Goal: Information Seeking & Learning: Learn about a topic

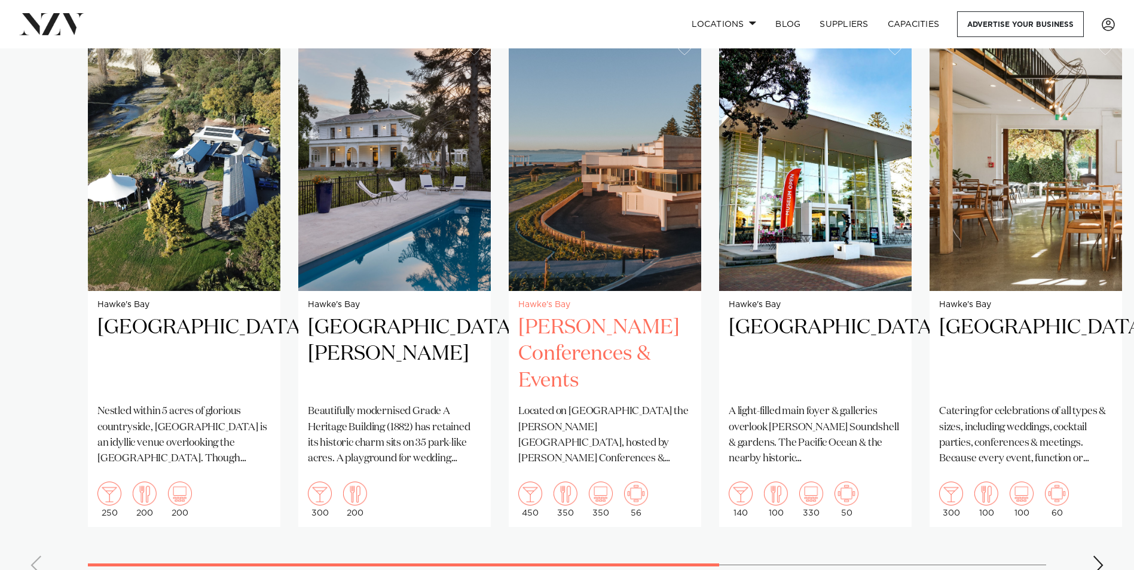
scroll to position [1136, 0]
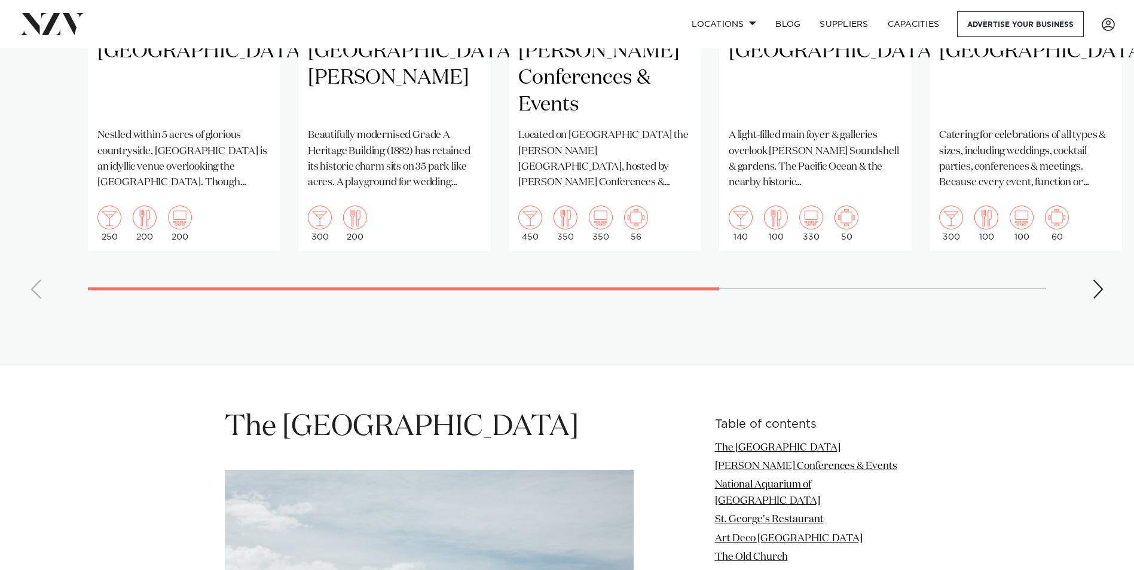
click at [1081, 280] on swiper-container "Hawke's Bay Omatua Nestled within 5 acres of glorious countryside, [GEOGRAPHIC_…" at bounding box center [567, 33] width 1134 height 552
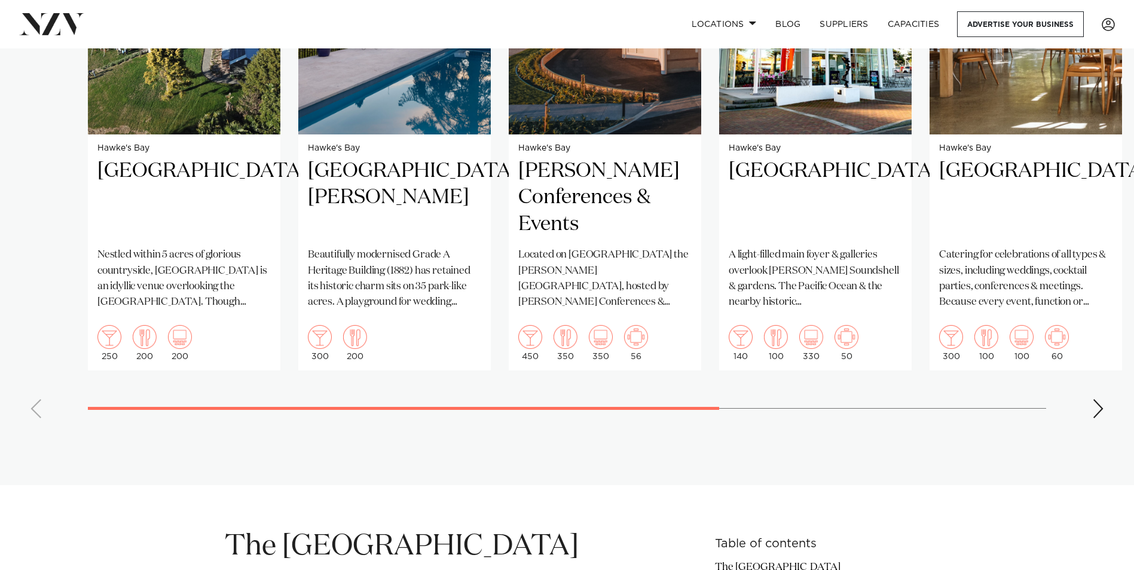
click at [1098, 399] on div "Next slide" at bounding box center [1098, 408] width 12 height 19
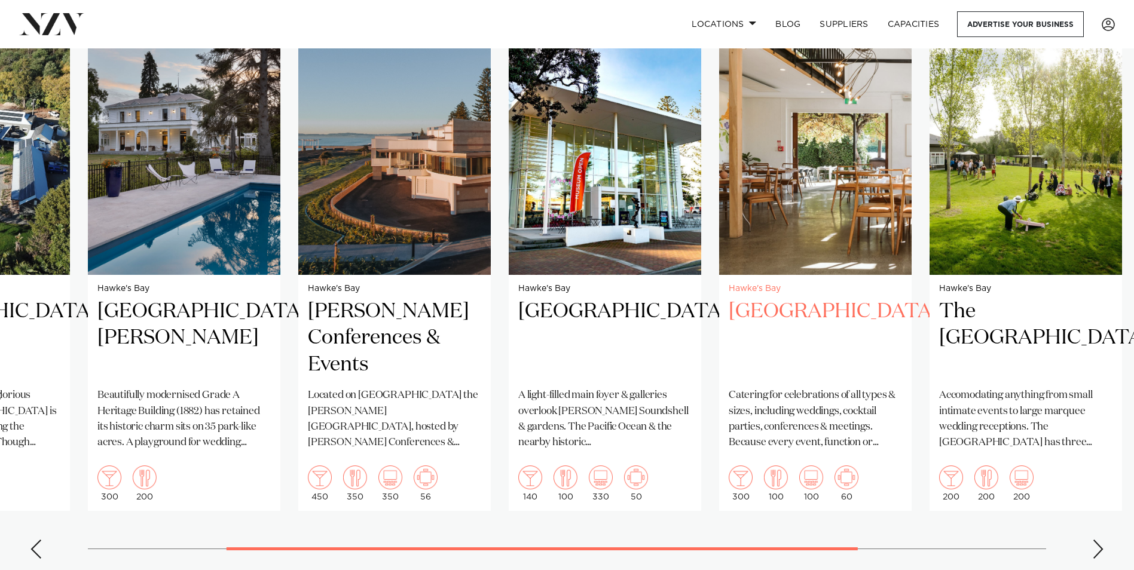
scroll to position [897, 0]
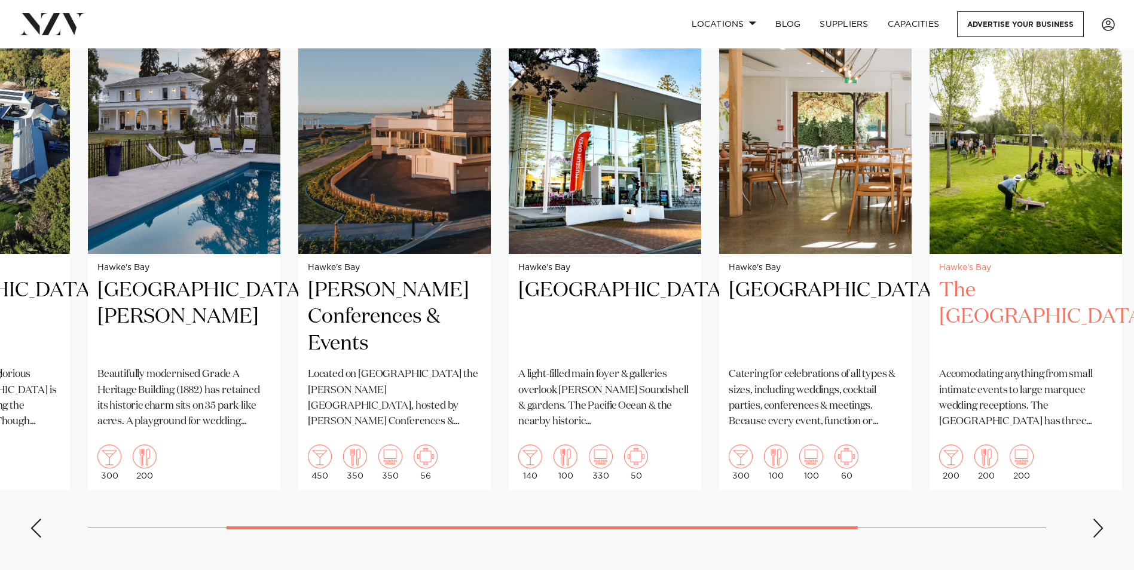
click at [1001, 277] on h2 "The [GEOGRAPHIC_DATA]" at bounding box center [1025, 317] width 173 height 81
click at [1102, 519] on div "Next slide" at bounding box center [1098, 528] width 12 height 19
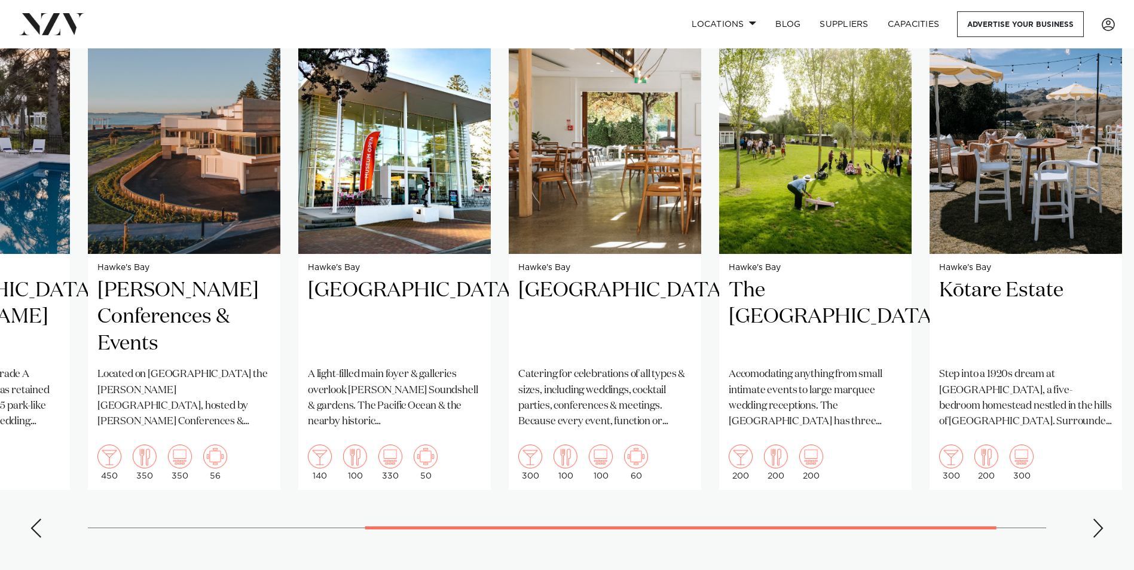
click at [1102, 519] on div "Next slide" at bounding box center [1098, 528] width 12 height 19
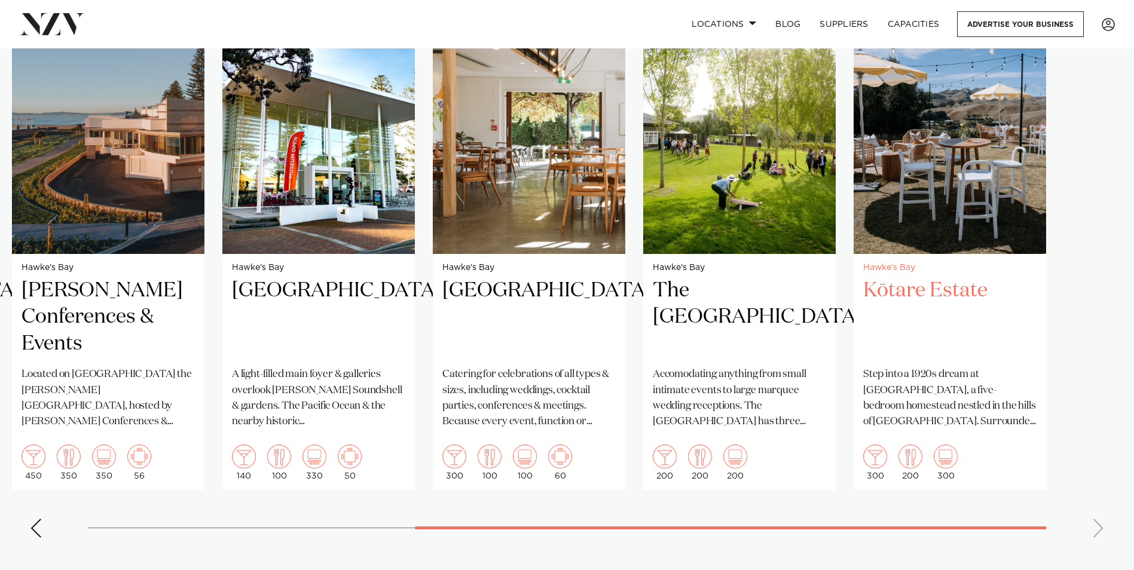
click at [929, 180] on img "7 / 7" at bounding box center [950, 125] width 192 height 258
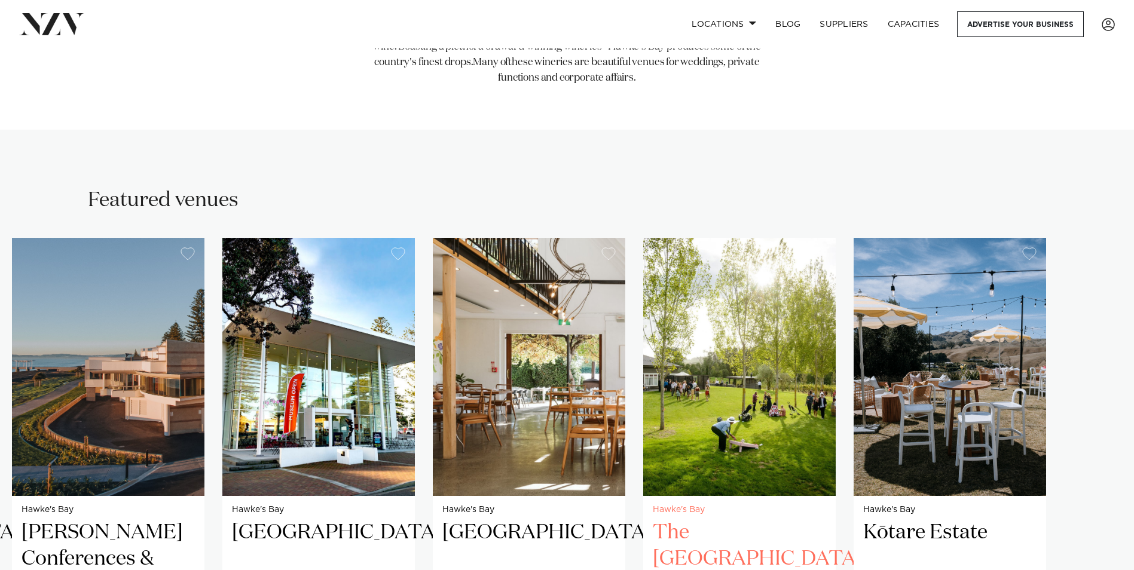
scroll to position [598, 0]
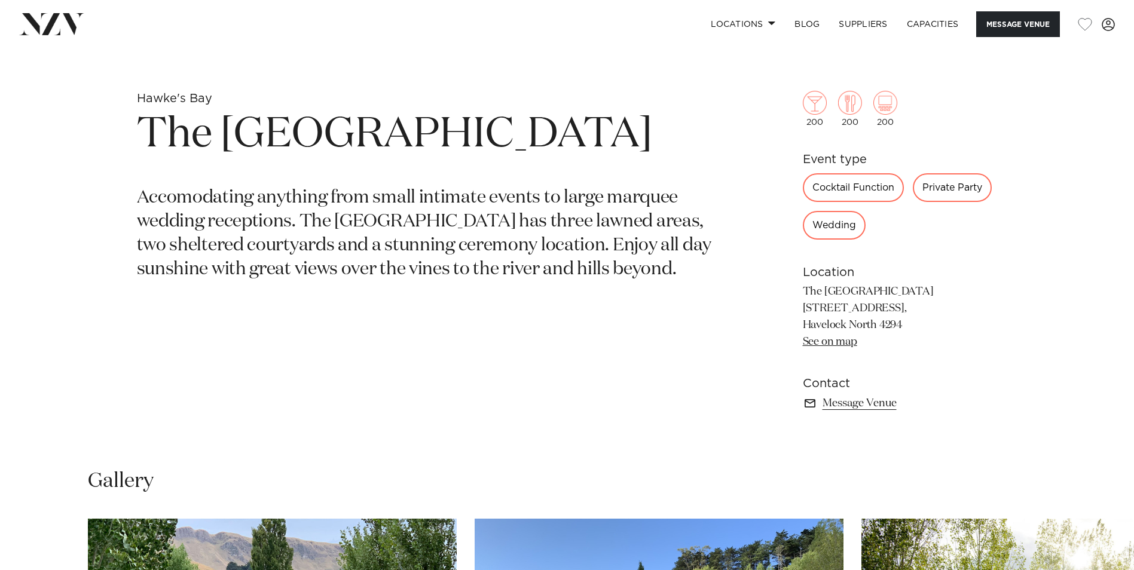
scroll to position [538, 0]
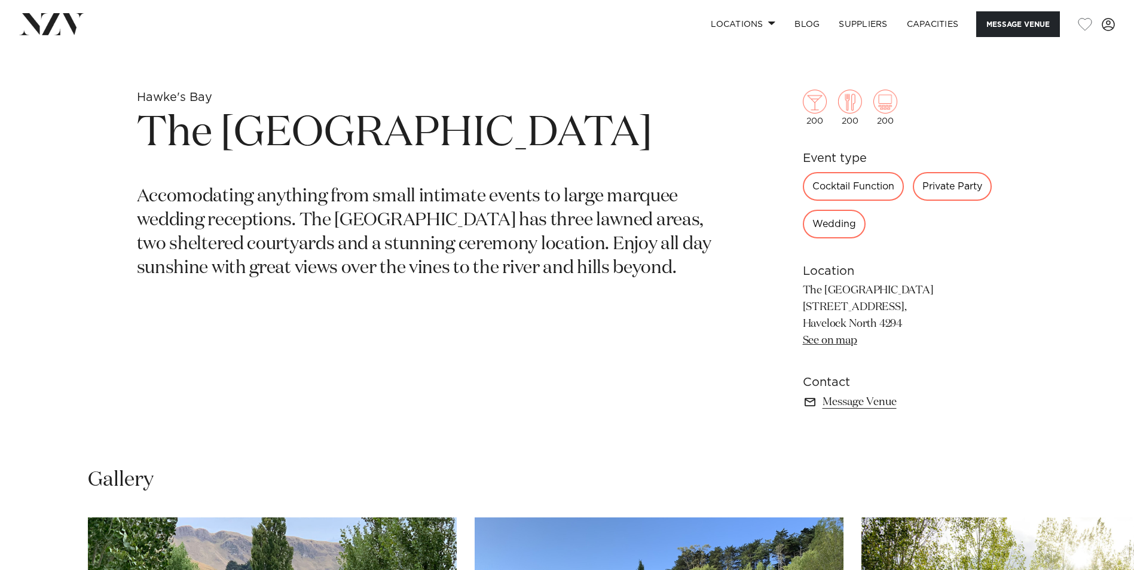
click at [944, 188] on div "Private Party" at bounding box center [952, 186] width 79 height 29
click at [951, 188] on div "Private Party" at bounding box center [952, 186] width 79 height 29
drag, startPoint x: 951, startPoint y: 188, endPoint x: 948, endPoint y: 282, distance: 93.9
click at [948, 282] on section "Location The River House 1370 Tuki Tuki Road, Havelock North 4294 See on map" at bounding box center [900, 305] width 195 height 87
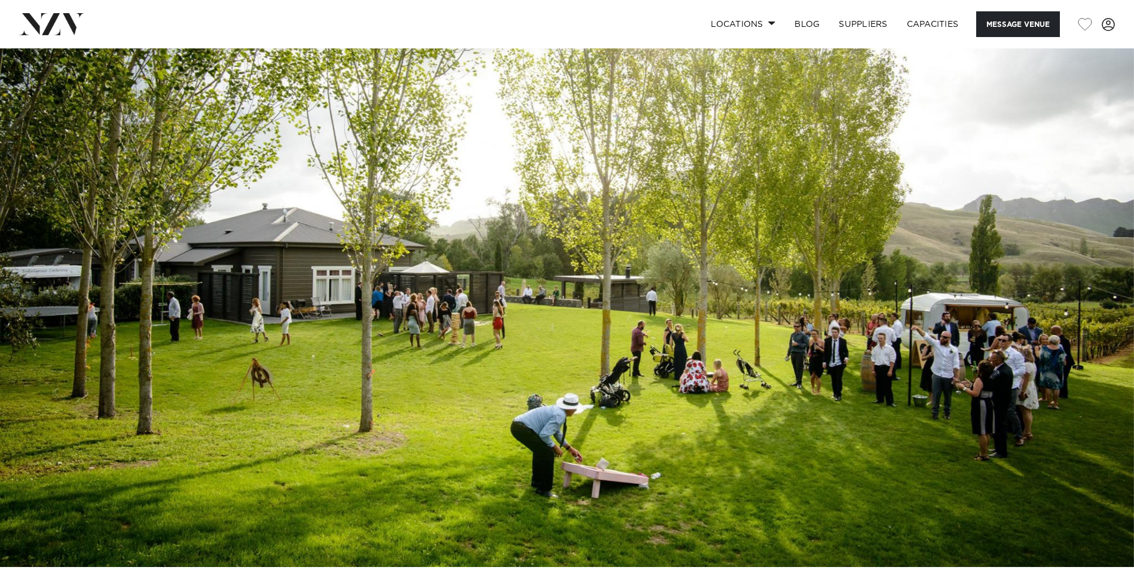
scroll to position [0, 0]
